Goal: Task Accomplishment & Management: Use online tool/utility

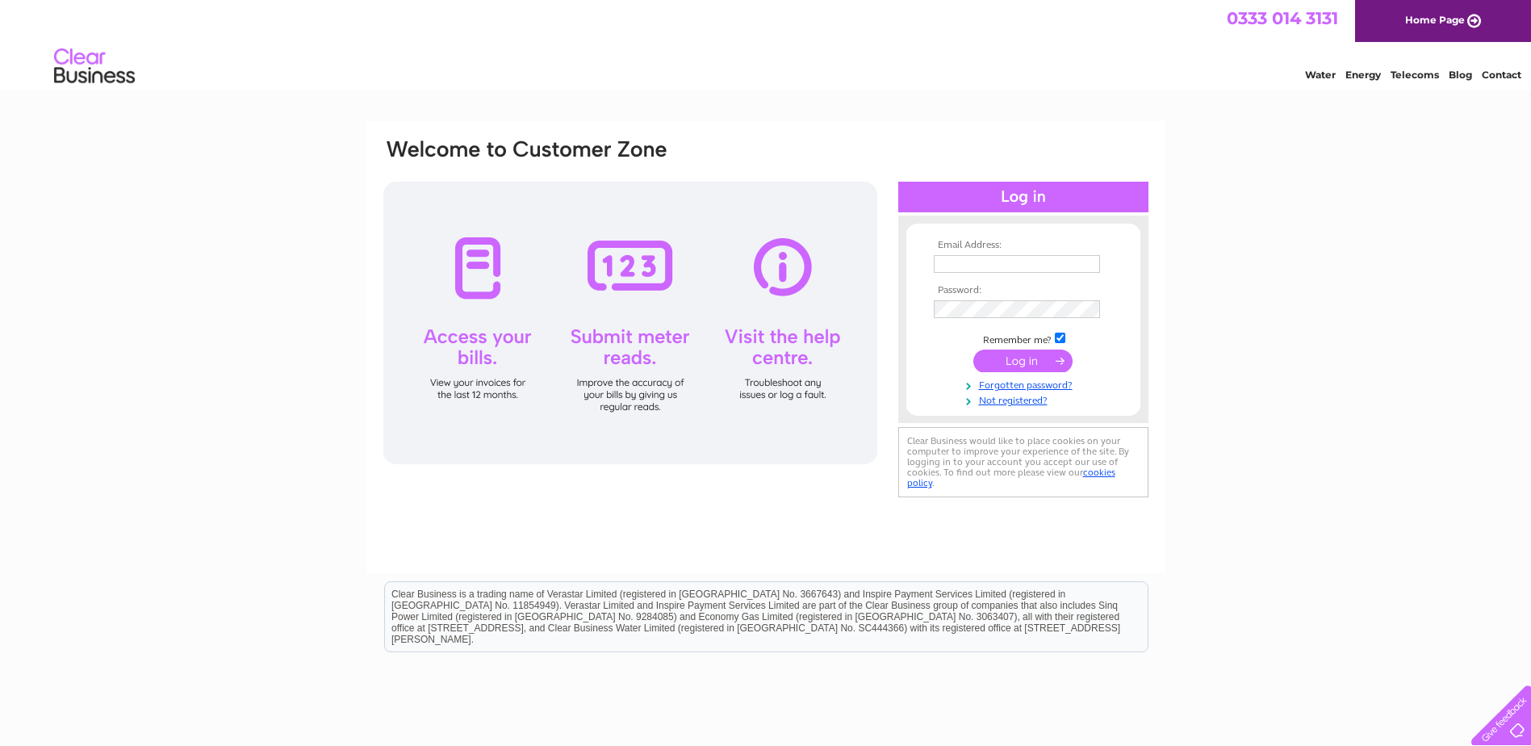
type input "[EMAIL_ADDRESS][DOMAIN_NAME]"
click at [1045, 361] on input "submit" at bounding box center [1023, 361] width 99 height 23
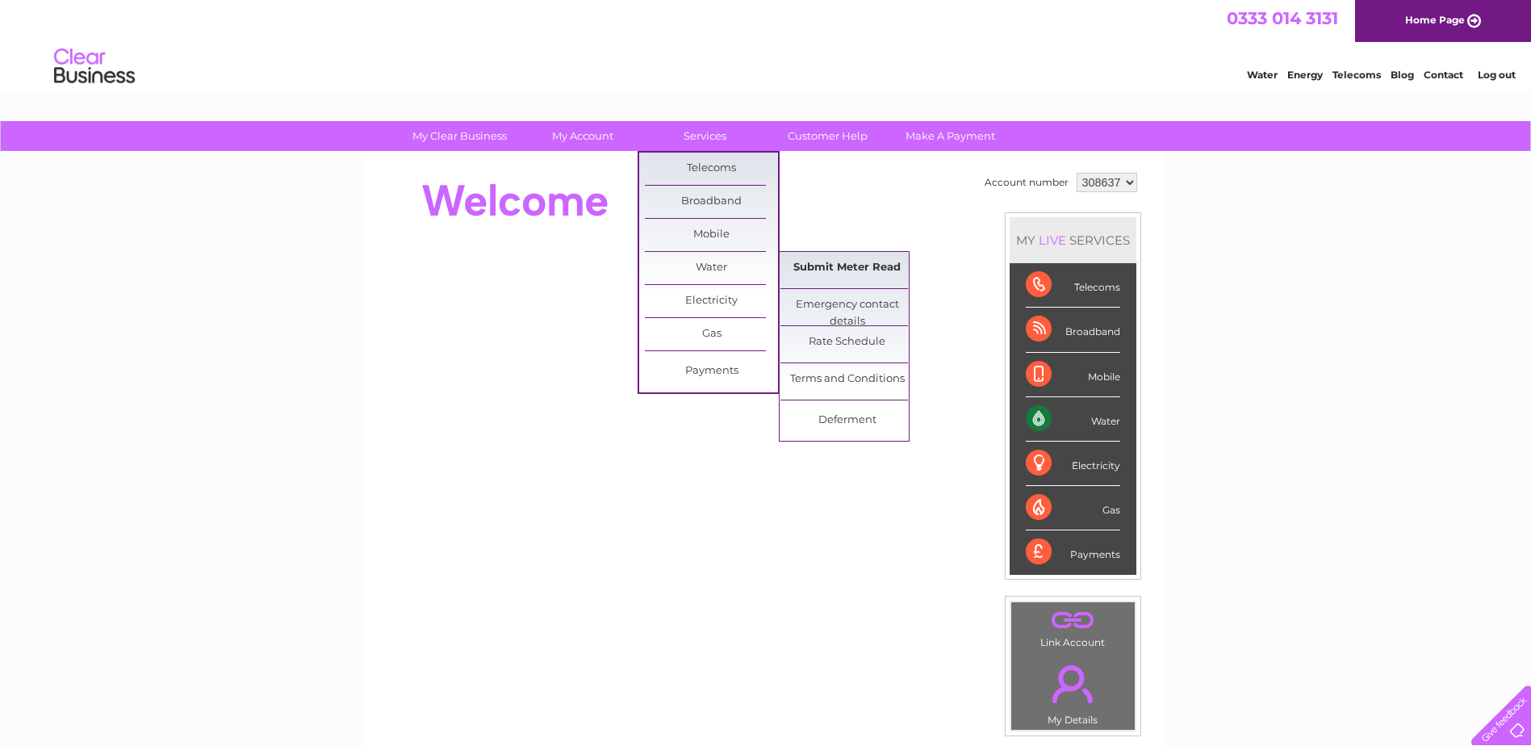
click at [812, 260] on link "Submit Meter Read" at bounding box center [847, 268] width 133 height 32
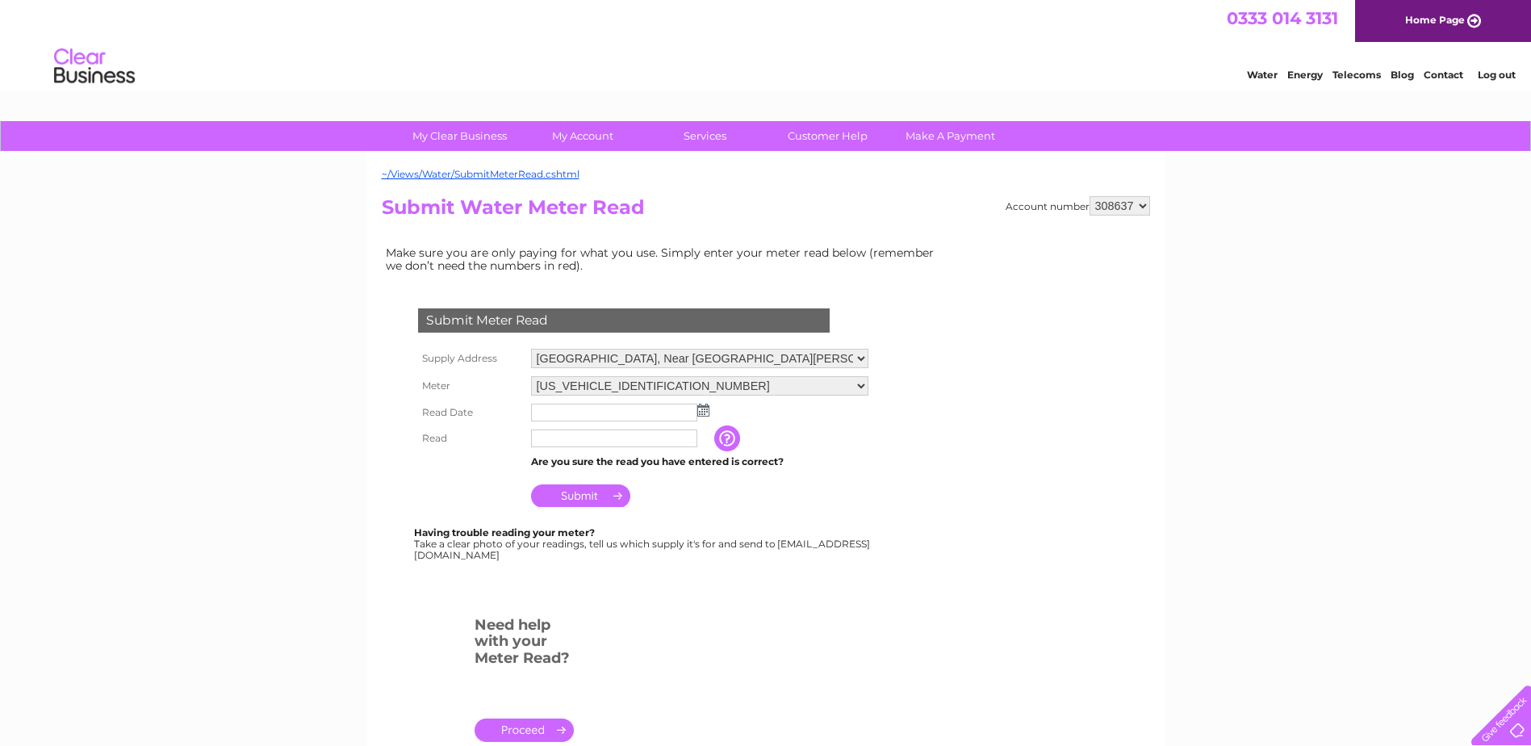
click at [583, 413] on input "text" at bounding box center [614, 413] width 166 height 18
click at [703, 410] on img at bounding box center [705, 410] width 12 height 13
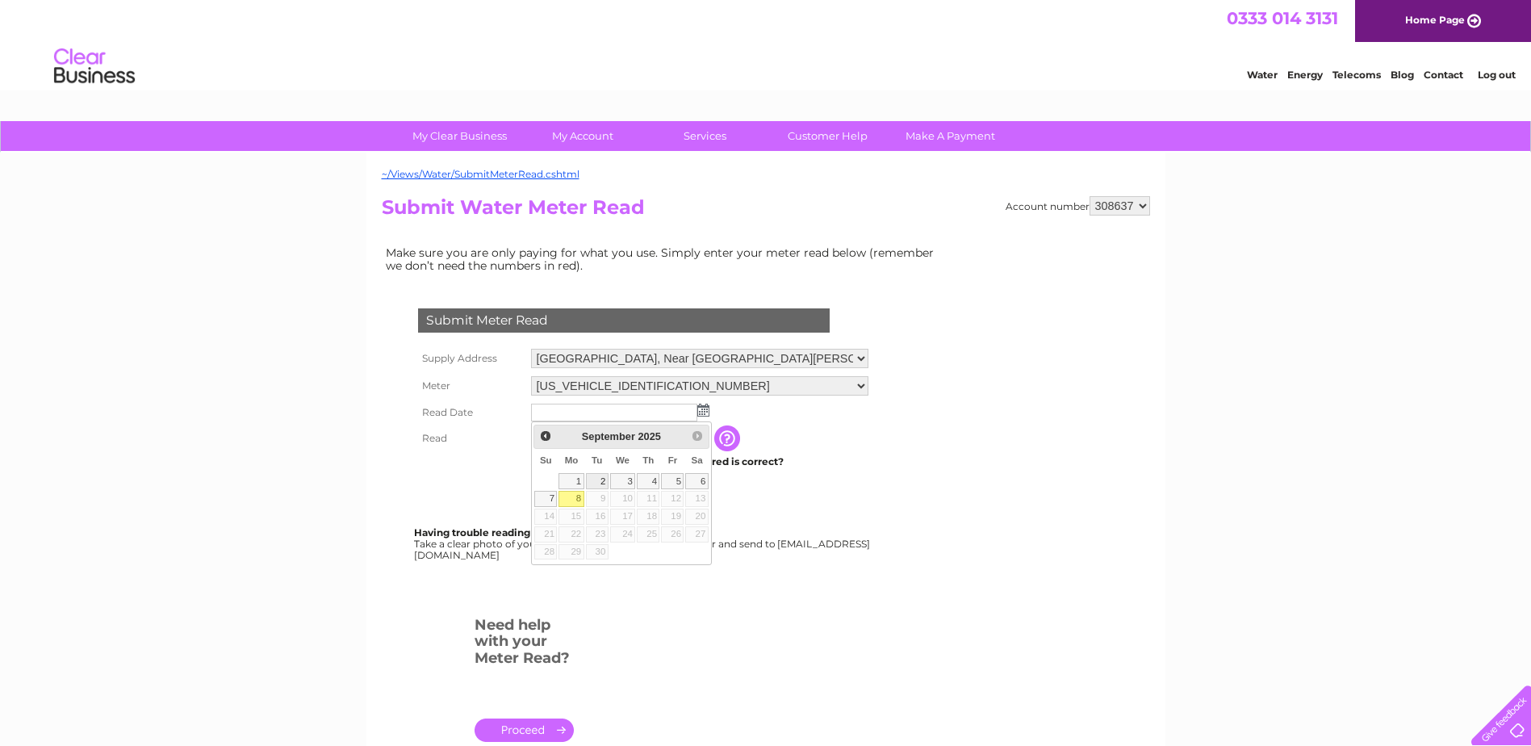
click at [592, 480] on link "2" at bounding box center [597, 481] width 23 height 16
type input "2025/09/02"
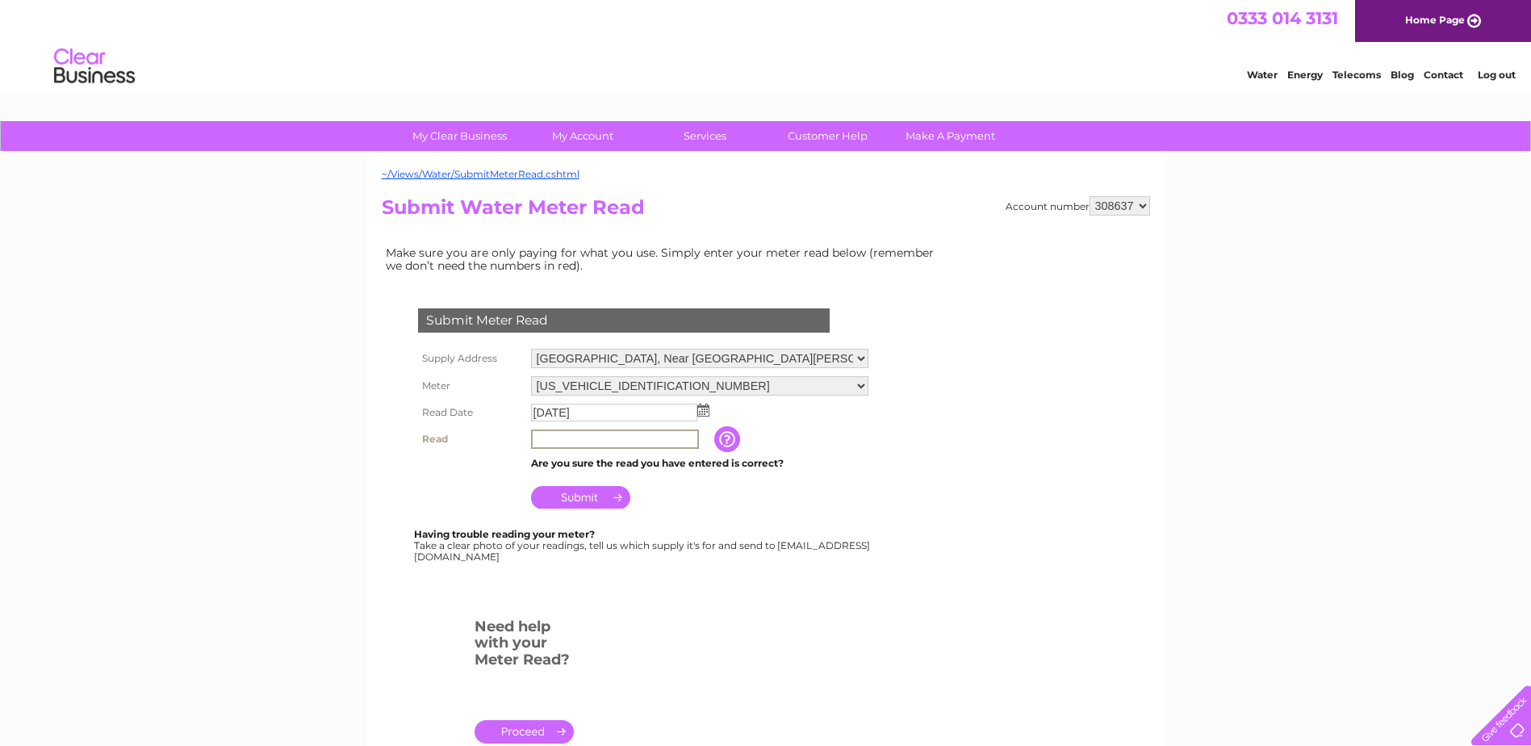
click at [589, 441] on input "text" at bounding box center [615, 438] width 168 height 19
type input "5480"
click at [601, 492] on input "Submit" at bounding box center [580, 497] width 99 height 23
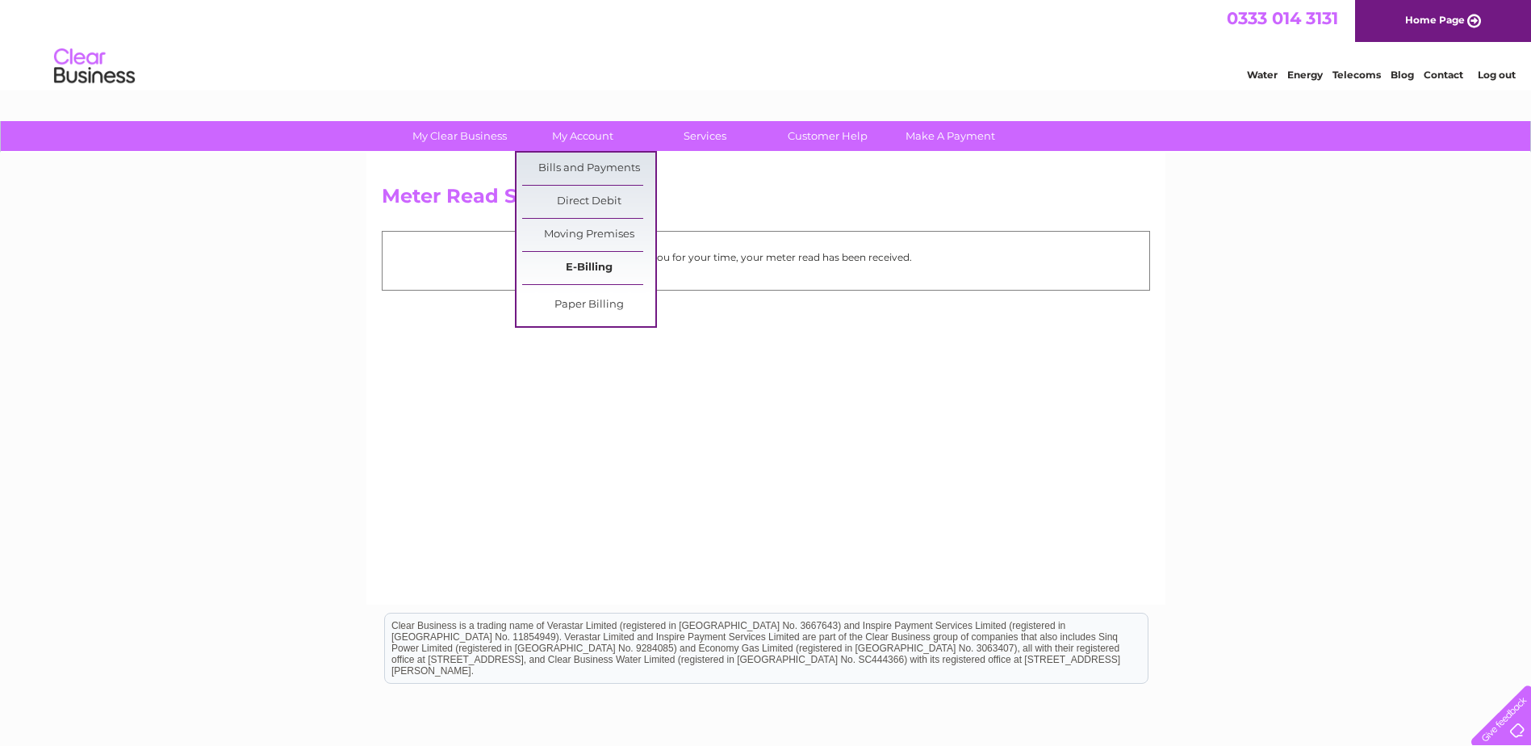
click at [605, 258] on link "E-Billing" at bounding box center [588, 268] width 133 height 32
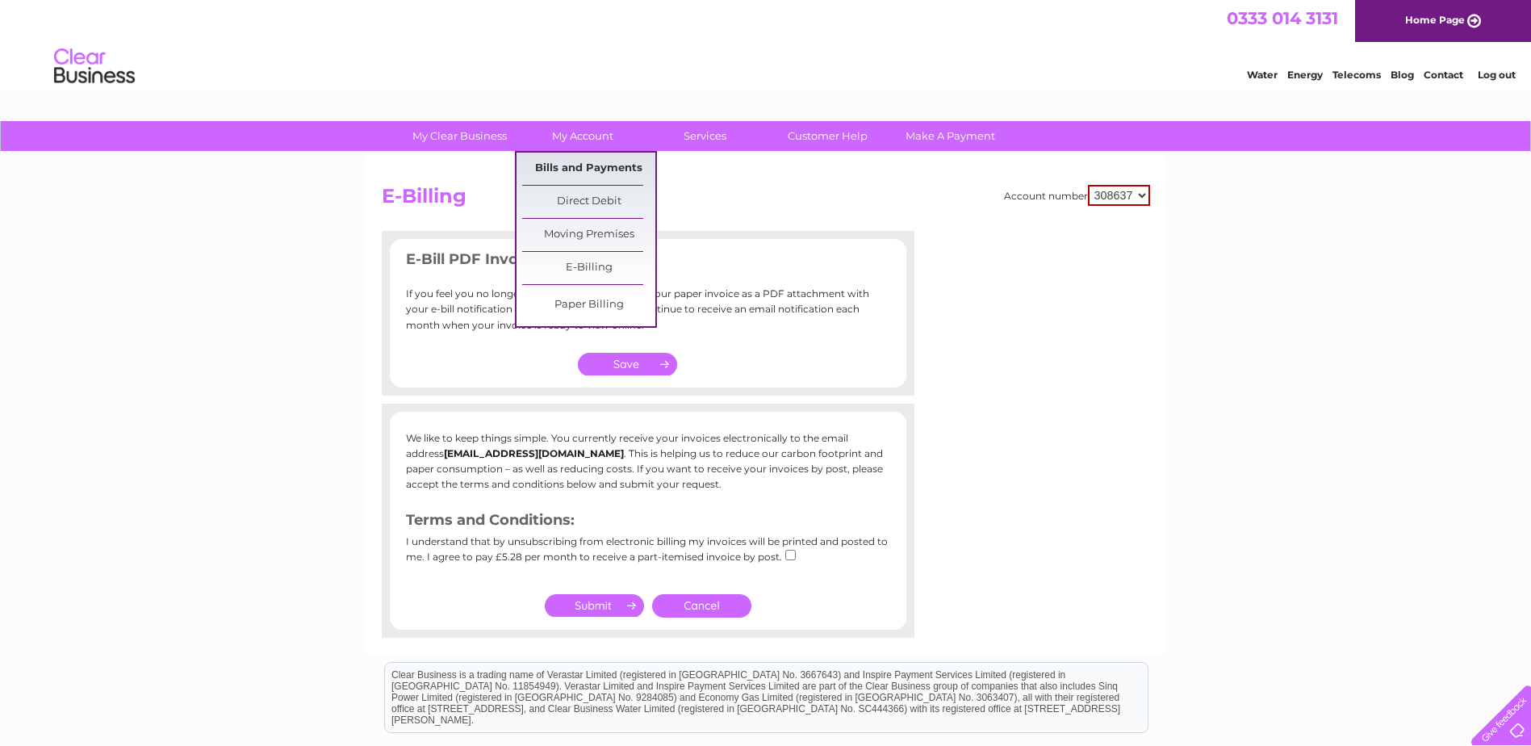
click at [601, 170] on link "Bills and Payments" at bounding box center [588, 169] width 133 height 32
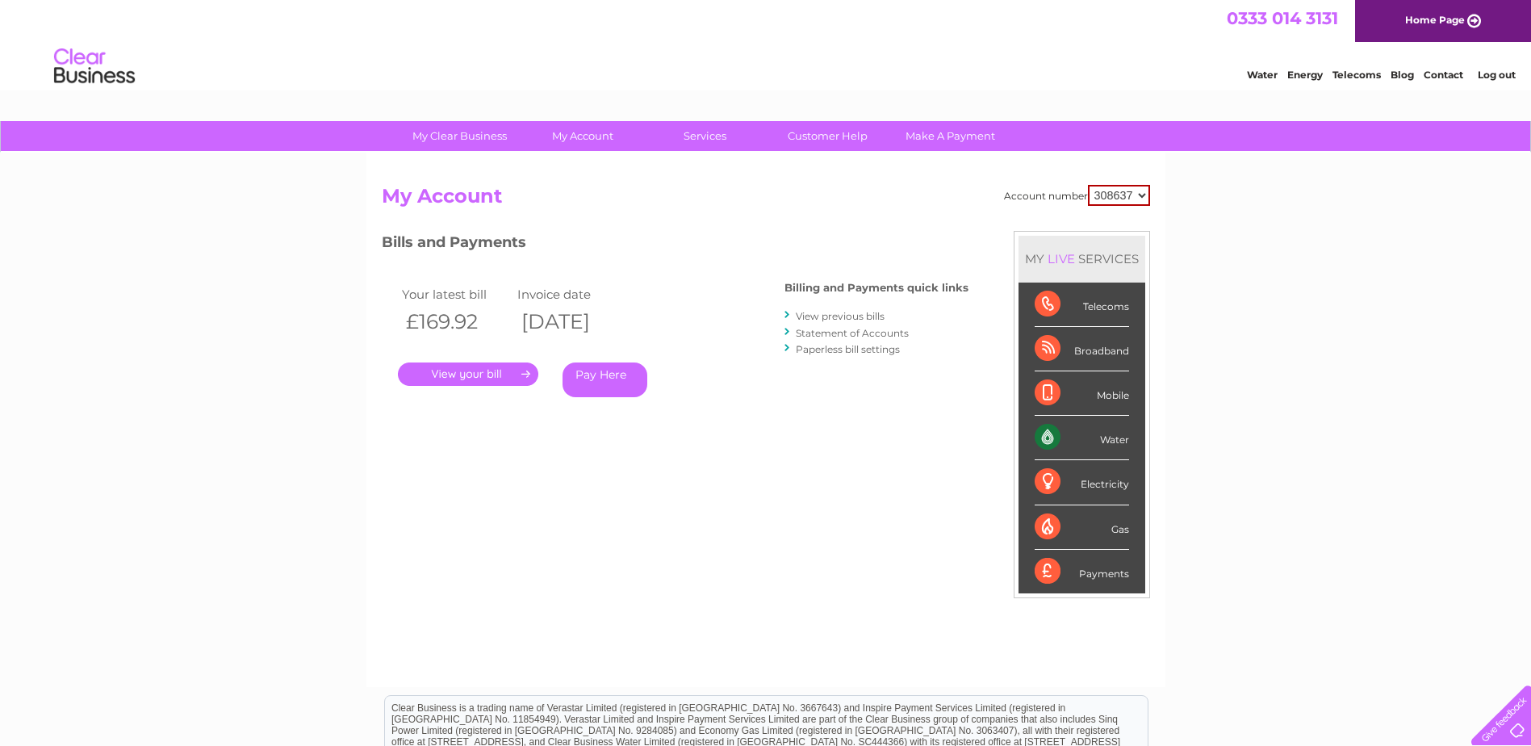
click at [464, 374] on link "." at bounding box center [468, 373] width 140 height 23
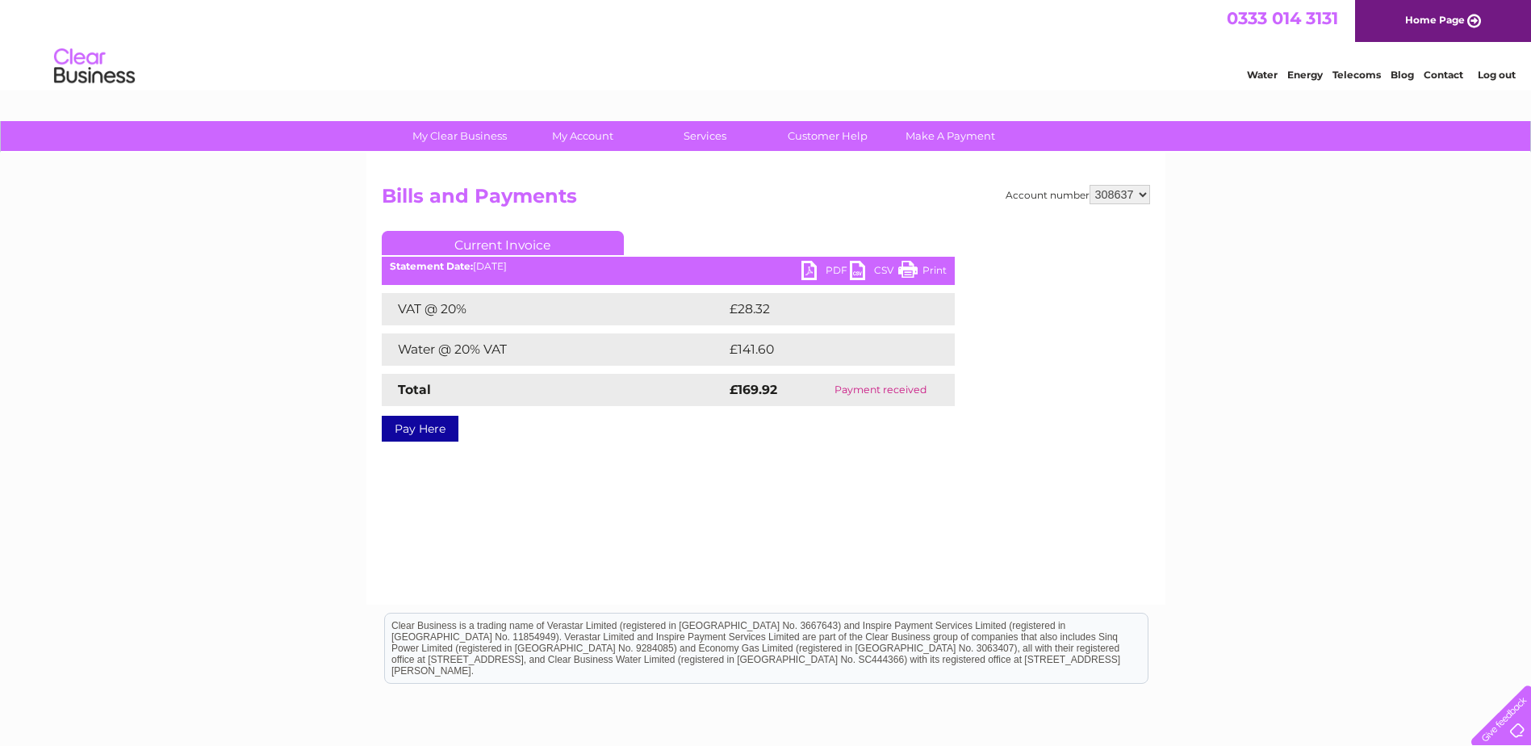
click at [1510, 78] on link "Log out" at bounding box center [1497, 75] width 38 height 12
